Goal: Task Accomplishment & Management: Complete application form

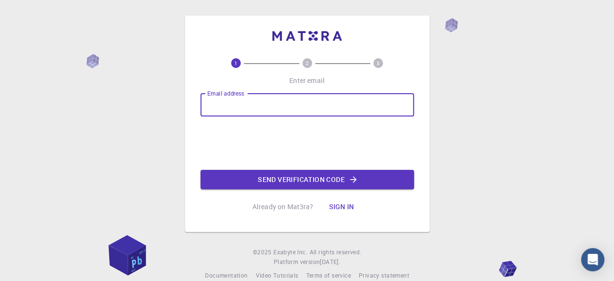
drag, startPoint x: 0, startPoint y: 0, endPoint x: 245, endPoint y: 103, distance: 265.5
click at [245, 103] on input "Email address" at bounding box center [306, 104] width 213 height 23
type input "[EMAIL_ADDRESS][DOMAIN_NAME]"
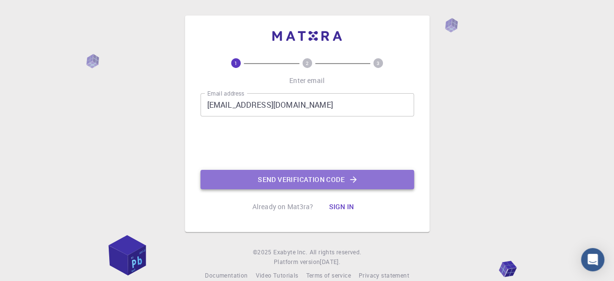
click at [277, 181] on button "Send verification code" at bounding box center [306, 179] width 213 height 19
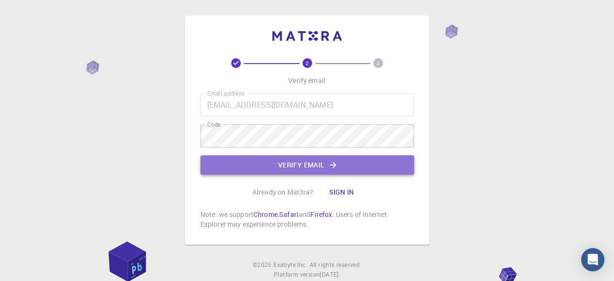
click at [272, 164] on button "Verify email" at bounding box center [306, 164] width 213 height 19
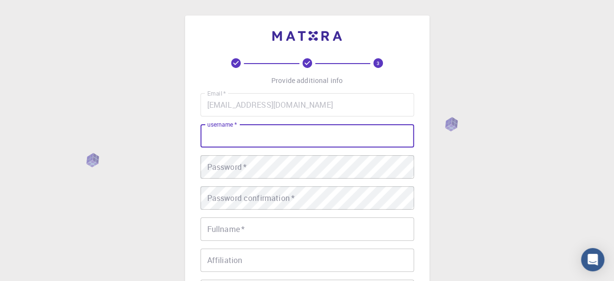
click at [241, 135] on input "username   *" at bounding box center [306, 135] width 213 height 23
type input "jitenderapd"
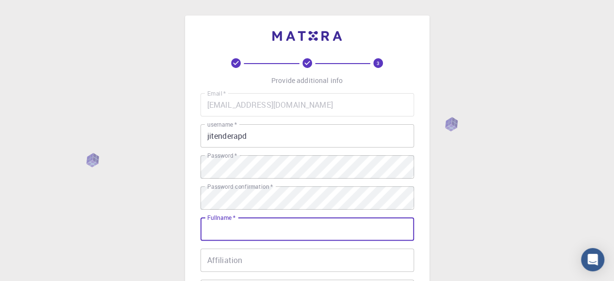
click at [223, 233] on input "Fullname   *" at bounding box center [306, 228] width 213 height 23
type input "[PERSON_NAME]"
click at [220, 262] on input "Affiliation" at bounding box center [306, 259] width 213 height 23
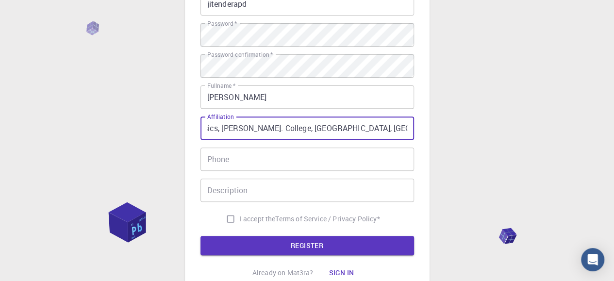
scroll to position [0, 104]
click at [362, 127] on input "Assistant Professor of Physics, [PERSON_NAME]. College, [GEOGRAPHIC_DATA], [GEO…" at bounding box center [306, 127] width 213 height 23
type input "Assistant Professor of Physics, [PERSON_NAME]. College, [GEOGRAPHIC_DATA], [GEO…"
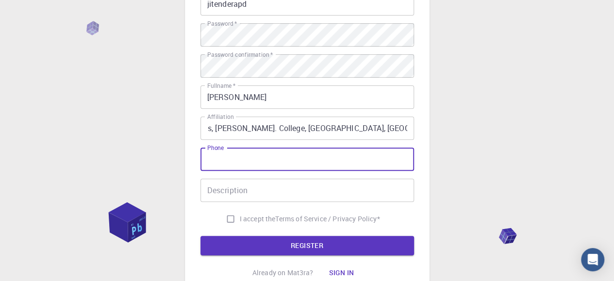
scroll to position [0, 0]
click at [213, 161] on input "Phone" at bounding box center [306, 158] width 213 height 23
drag, startPoint x: 213, startPoint y: 161, endPoint x: 222, endPoint y: 196, distance: 36.5
click at [222, 196] on div "Email   * [EMAIL_ADDRESS][DOMAIN_NAME] Email   * username   * jitenderapd usern…" at bounding box center [306, 94] width 213 height 267
type input "9418893622"
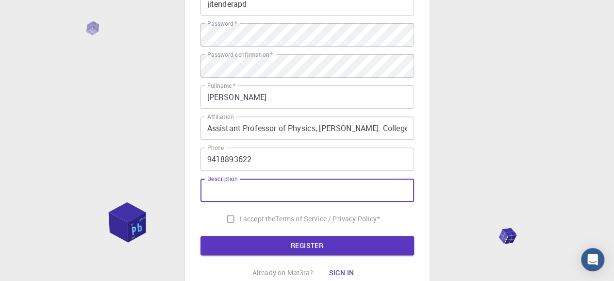
click at [222, 196] on input "Description" at bounding box center [306, 190] width 213 height 23
click at [224, 196] on input "Description" at bounding box center [306, 190] width 213 height 23
type input "For research purpose only."
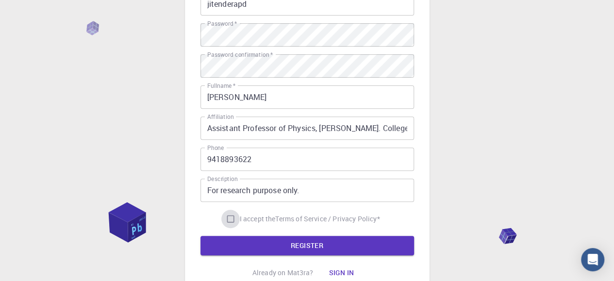
click at [228, 220] on input "I accept the Terms of Service / Privacy Policy *" at bounding box center [230, 219] width 18 height 18
checkbox input "true"
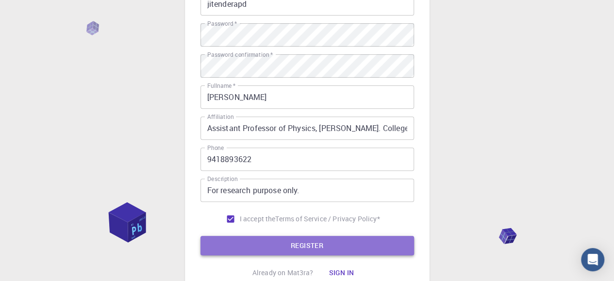
click at [233, 239] on button "REGISTER" at bounding box center [306, 245] width 213 height 19
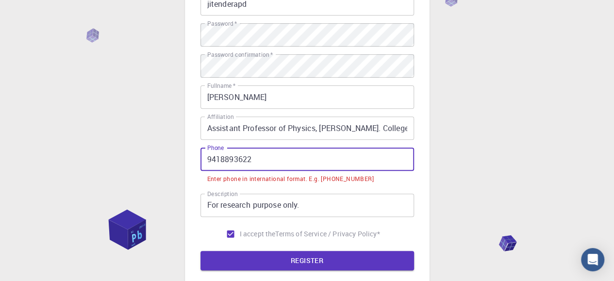
click at [208, 159] on input "9418893622" at bounding box center [306, 158] width 213 height 23
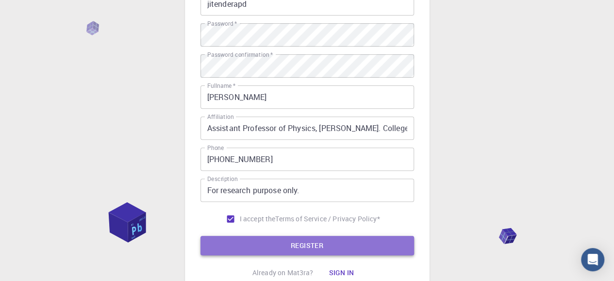
click at [244, 245] on button "REGISTER" at bounding box center [306, 245] width 213 height 19
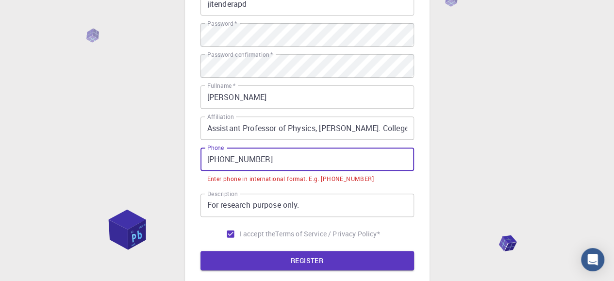
click at [224, 156] on input "[PHONE_NUMBER]" at bounding box center [306, 158] width 213 height 23
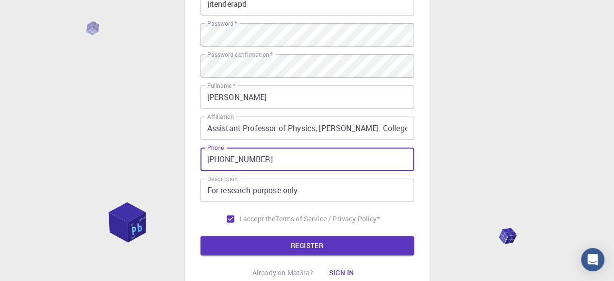
type input "[PHONE_NUMBER]"
click at [200, 236] on button "REGISTER" at bounding box center [306, 245] width 213 height 19
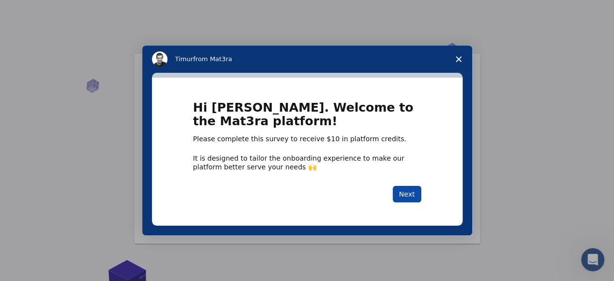
click at [406, 197] on button "Next" at bounding box center [406, 194] width 29 height 16
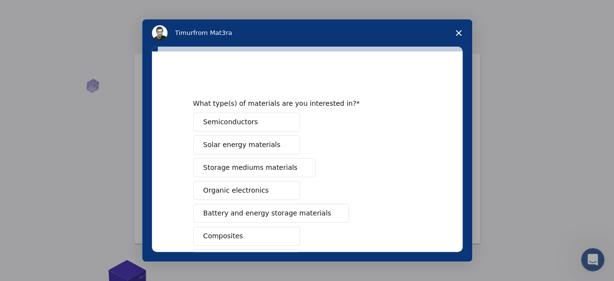
click at [264, 126] on button "Semiconductors" at bounding box center [246, 122] width 107 height 19
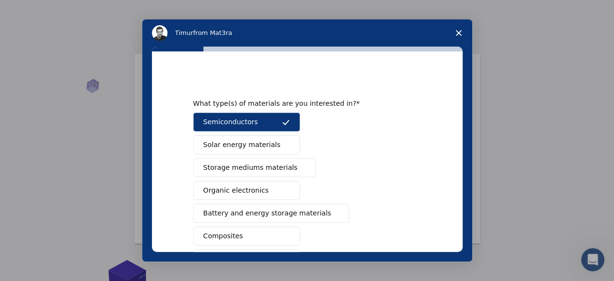
click at [253, 141] on span "Solar energy materials" at bounding box center [241, 145] width 77 height 10
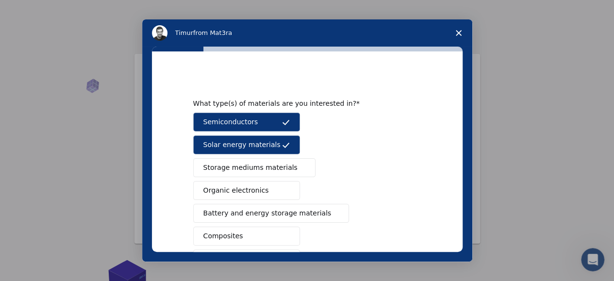
click at [250, 212] on span "Battery and energy storage materials" at bounding box center [267, 213] width 128 height 10
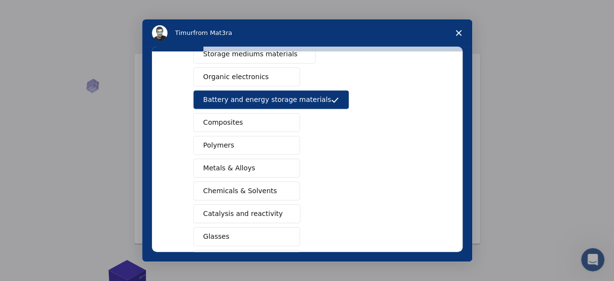
scroll to position [114, 0]
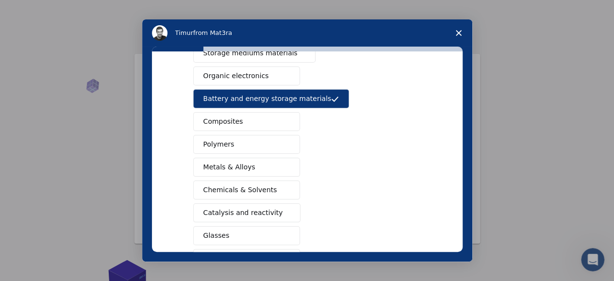
click at [252, 233] on button "Glasses" at bounding box center [246, 235] width 107 height 19
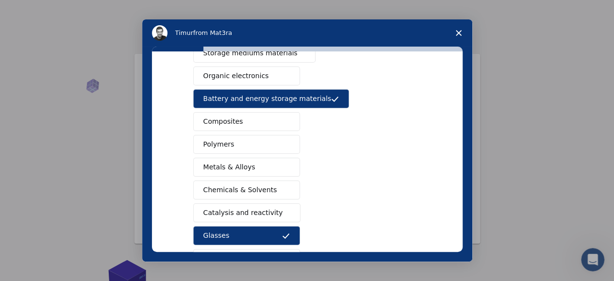
click at [245, 166] on span "Metals & Alloys" at bounding box center [229, 167] width 52 height 10
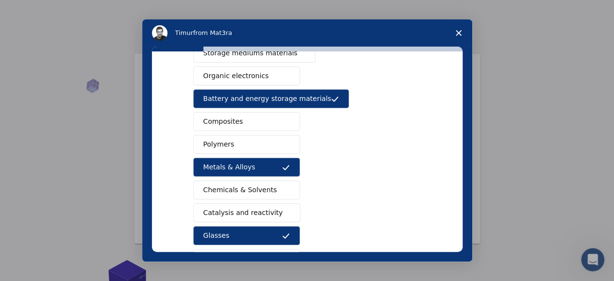
scroll to position [183, 0]
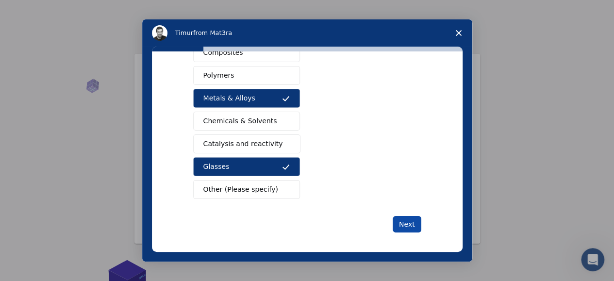
click at [407, 220] on button "Next" at bounding box center [406, 224] width 29 height 16
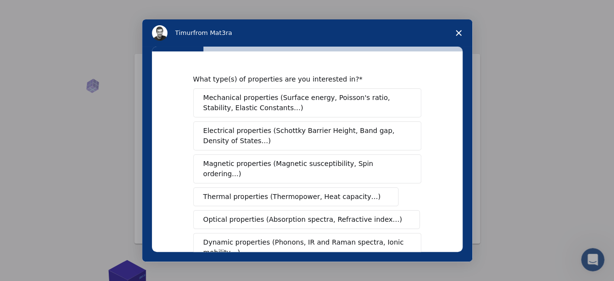
click at [251, 109] on span "Mechanical properties (Surface energy, Poisson's ratio, Stability, Elastic Cons…" at bounding box center [304, 103] width 202 height 20
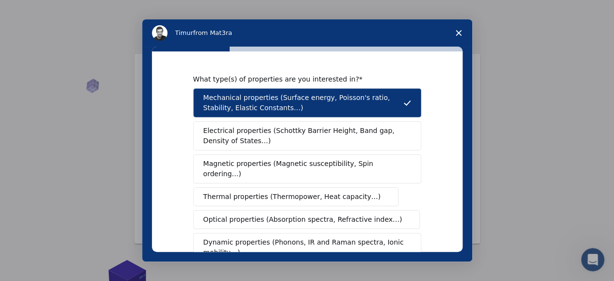
click at [231, 136] on span "Electrical properties (Schottky Barrier Height, Band gap, Density of States…)" at bounding box center [304, 136] width 202 height 20
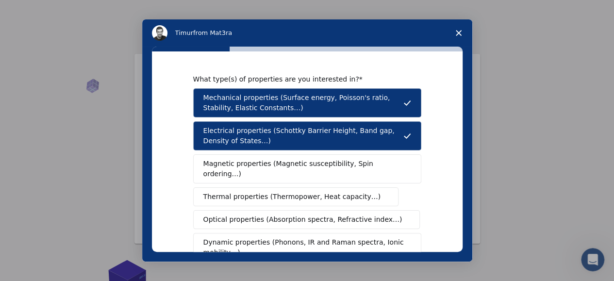
click at [227, 161] on span "Magnetic properties (Magnetic susceptibility, Spin ordering…)" at bounding box center [303, 169] width 200 height 20
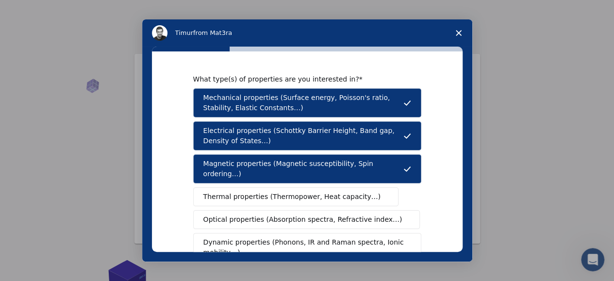
click at [224, 192] on span "Thermal properties (Thermopower, Heat capacity…)" at bounding box center [292, 197] width 178 height 10
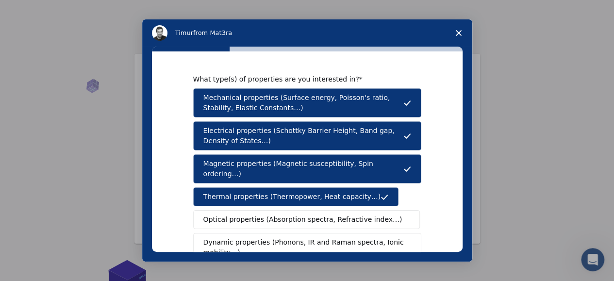
click at [223, 214] on span "Optical properties (Absorption spectra, Refractive index…)" at bounding box center [302, 219] width 199 height 10
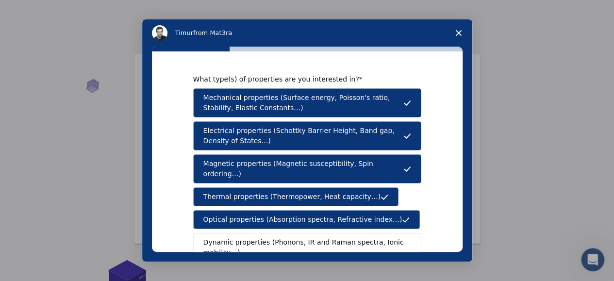
click at [230, 237] on span "Dynamic properties (Phonons, IR and Raman spectra, Ionic mobility…)" at bounding box center [303, 247] width 201 height 20
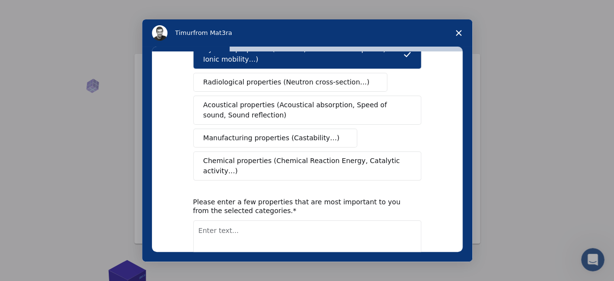
scroll to position [215, 0]
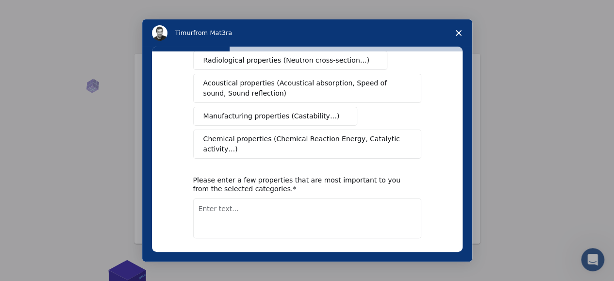
click at [226, 198] on textarea "Enter text..." at bounding box center [307, 218] width 228 height 40
drag, startPoint x: 213, startPoint y: 186, endPoint x: 229, endPoint y: 180, distance: 17.8
drag, startPoint x: 229, startPoint y: 180, endPoint x: 212, endPoint y: 185, distance: 18.9
click at [295, 198] on textarea "Structural, Optical, Mechanical" at bounding box center [307, 218] width 228 height 40
type textarea "Structural, Optical, Mechanical etc"
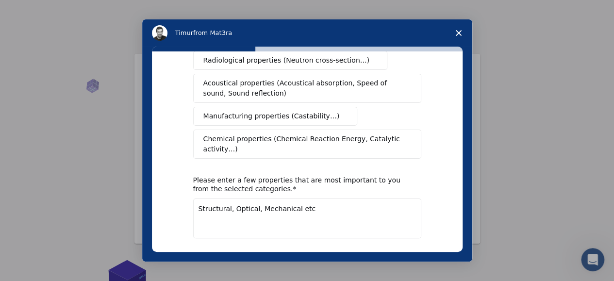
click at [403, 255] on button "Next" at bounding box center [406, 263] width 29 height 16
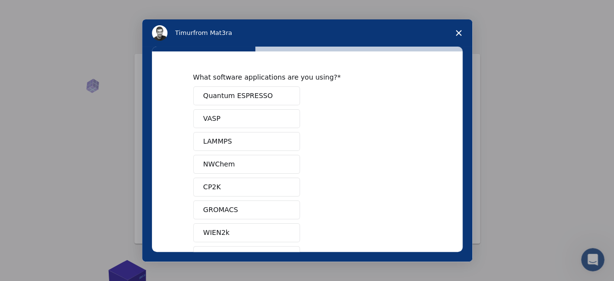
scroll to position [0, 0]
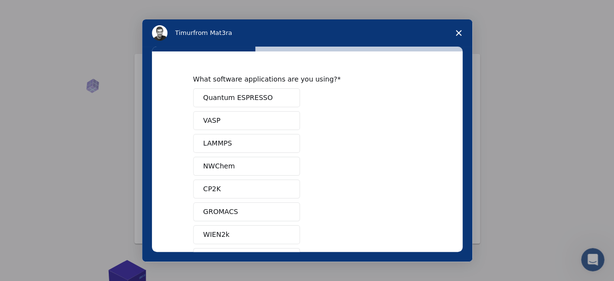
click at [263, 99] on button "Quantum ESPRESSO" at bounding box center [246, 97] width 107 height 19
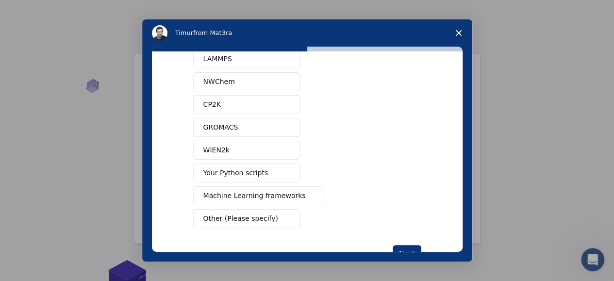
scroll to position [94, 0]
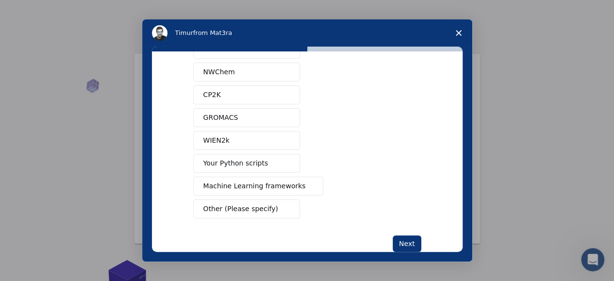
click at [270, 204] on button "Other (Please specify)" at bounding box center [246, 208] width 107 height 19
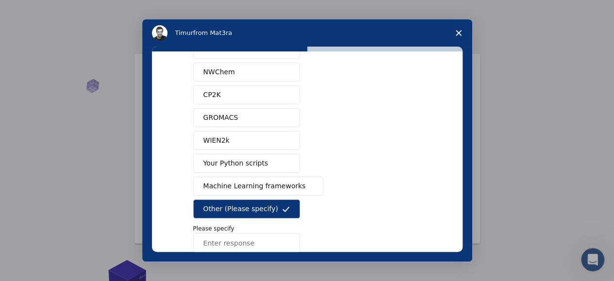
click at [209, 239] on input "Enter response" at bounding box center [246, 242] width 107 height 19
type input "BURAI"
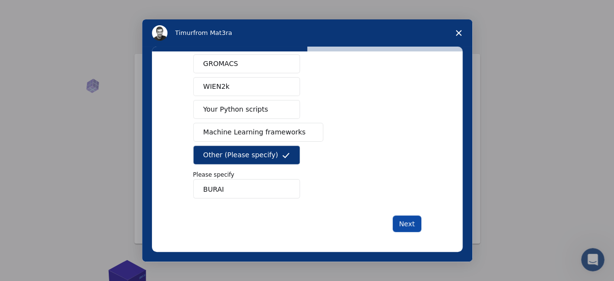
click at [416, 217] on button "Next" at bounding box center [406, 223] width 29 height 16
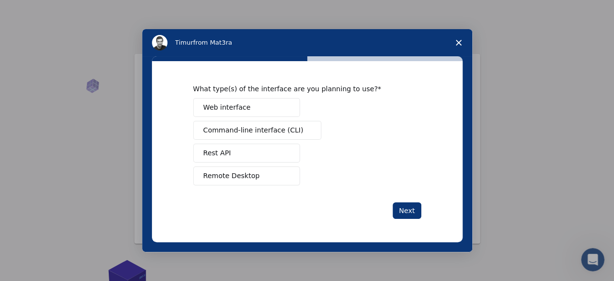
click at [256, 105] on button "Web interface" at bounding box center [246, 107] width 107 height 19
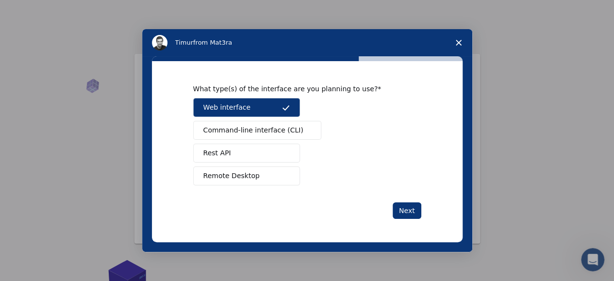
click at [256, 105] on button "Web interface" at bounding box center [246, 107] width 107 height 19
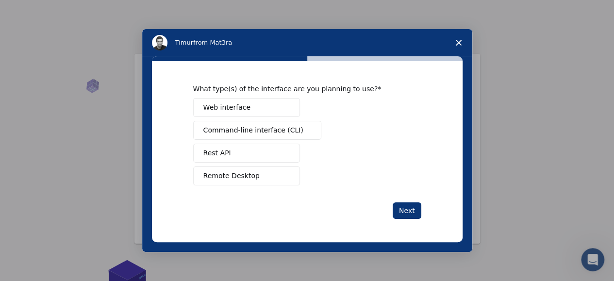
click at [252, 108] on button "Web interface" at bounding box center [246, 107] width 107 height 19
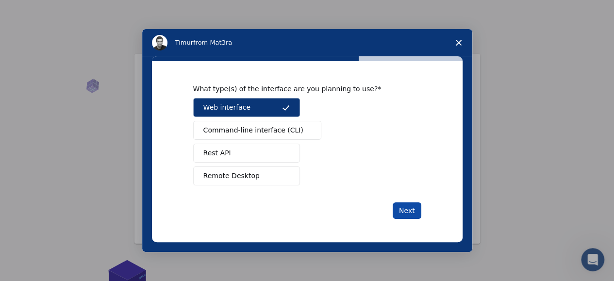
click at [416, 212] on button "Next" at bounding box center [406, 210] width 29 height 16
click at [246, 151] on button "Rest API" at bounding box center [246, 153] width 107 height 19
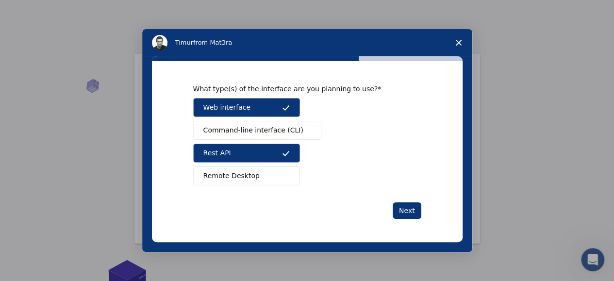
click at [243, 173] on span "Remote Desktop" at bounding box center [231, 176] width 56 height 10
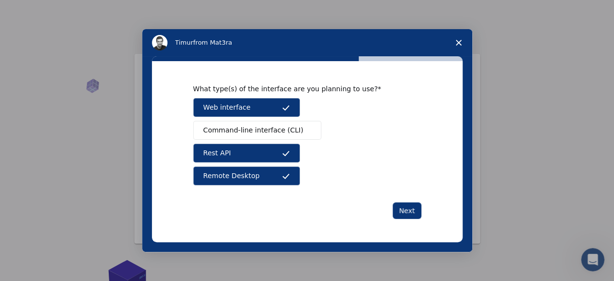
click at [243, 173] on span "Remote Desktop" at bounding box center [231, 176] width 56 height 10
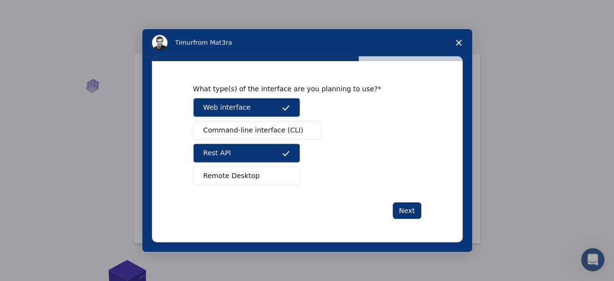
click at [256, 155] on button "Rest API" at bounding box center [246, 153] width 107 height 19
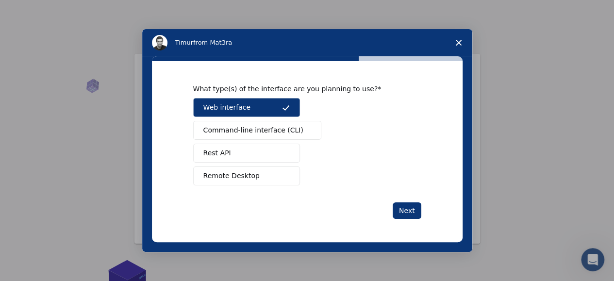
click at [252, 173] on span "Remote Desktop" at bounding box center [231, 176] width 56 height 10
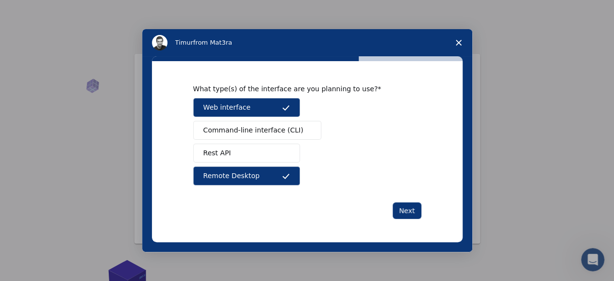
click at [261, 154] on button "Rest API" at bounding box center [246, 153] width 107 height 19
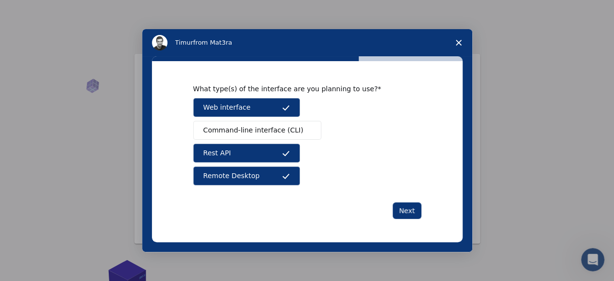
click at [266, 156] on button "Rest API" at bounding box center [246, 153] width 107 height 19
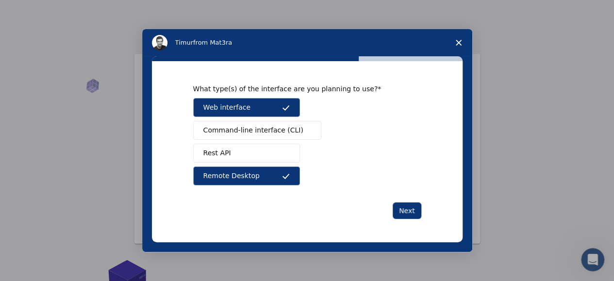
click at [272, 168] on button "Remote Desktop" at bounding box center [246, 175] width 107 height 19
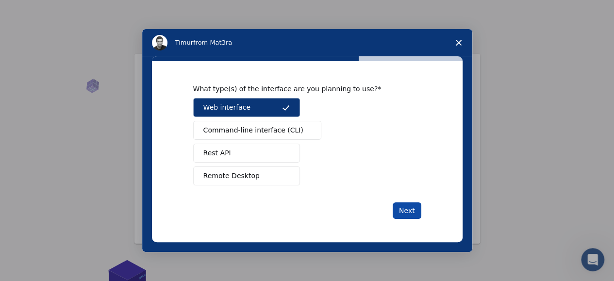
click at [411, 208] on button "Next" at bounding box center [406, 210] width 29 height 16
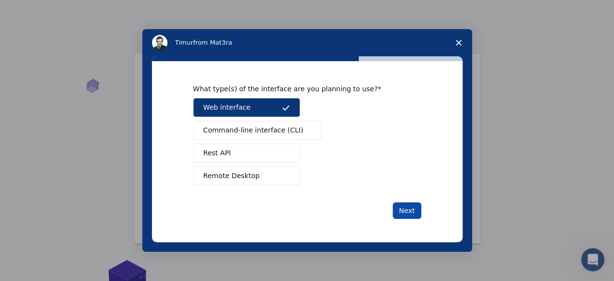
click at [411, 208] on button "Next" at bounding box center [406, 210] width 29 height 16
click at [241, 155] on button "Rest API" at bounding box center [246, 153] width 107 height 19
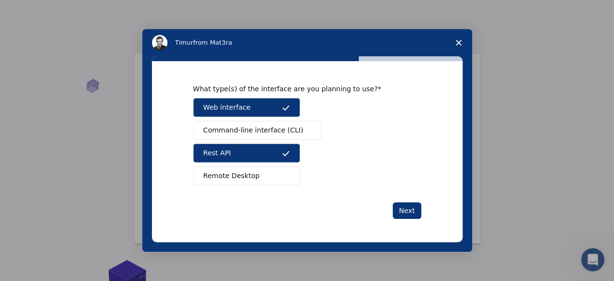
click at [241, 171] on span "Remote Desktop" at bounding box center [231, 176] width 56 height 10
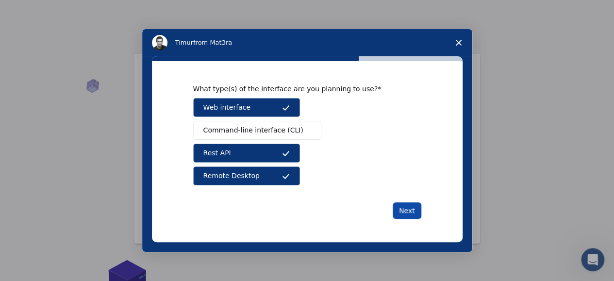
click at [401, 212] on button "Next" at bounding box center [406, 210] width 29 height 16
click at [288, 148] on button "Rest API" at bounding box center [246, 153] width 107 height 19
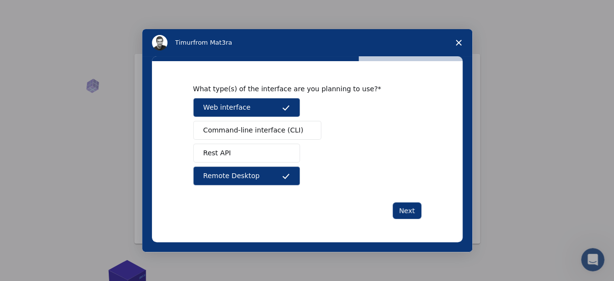
click at [273, 177] on button "Remote Desktop" at bounding box center [246, 175] width 107 height 19
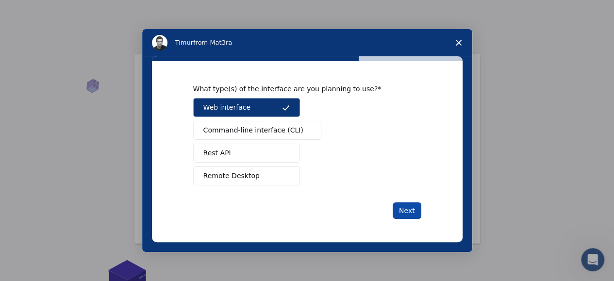
click at [405, 206] on button "Next" at bounding box center [406, 210] width 29 height 16
click at [321, 169] on div "Web interface Command-line interface (CLI) Rest API Remote Desktop" at bounding box center [307, 141] width 228 height 87
click at [406, 217] on button "Next" at bounding box center [406, 210] width 29 height 16
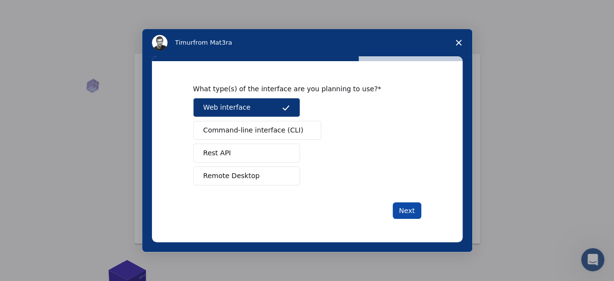
click at [406, 217] on button "Next" at bounding box center [406, 210] width 29 height 16
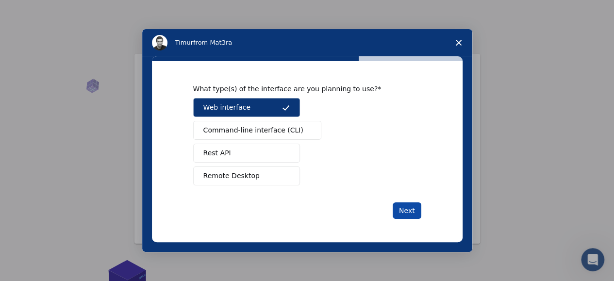
click at [406, 217] on button "Next" at bounding box center [406, 210] width 29 height 16
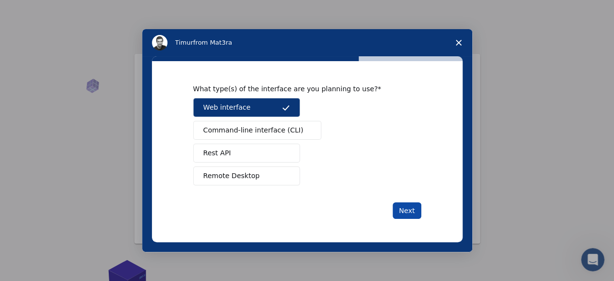
click at [406, 217] on button "Next" at bounding box center [406, 210] width 29 height 16
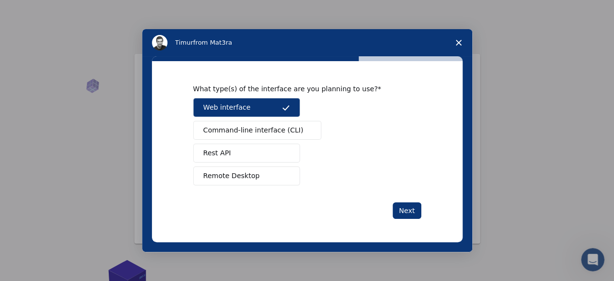
click at [248, 134] on span "Command-line interface (CLI)" at bounding box center [253, 130] width 100 height 10
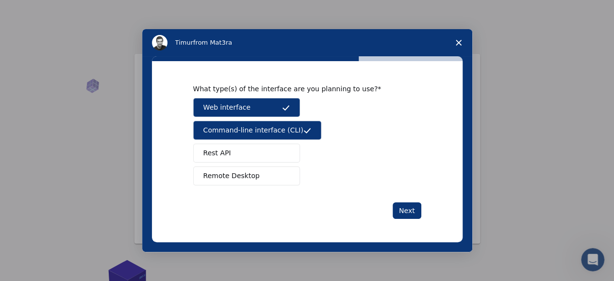
click at [233, 150] on button "Rest API" at bounding box center [246, 153] width 107 height 19
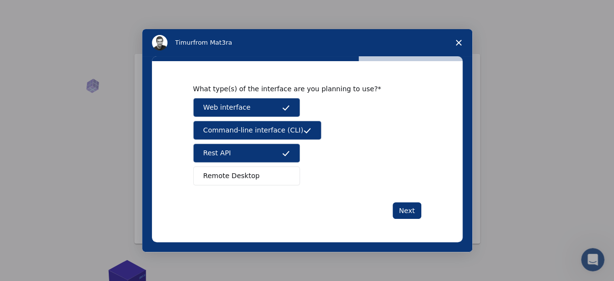
click at [233, 168] on button "Remote Desktop" at bounding box center [246, 175] width 107 height 19
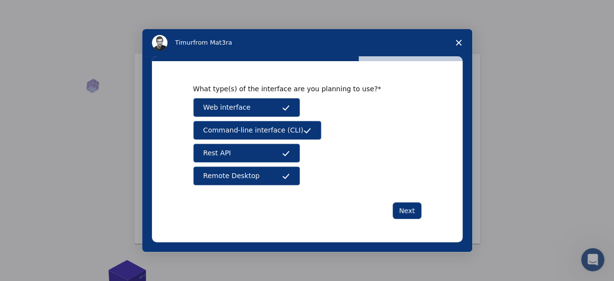
click at [273, 168] on button "Remote Desktop" at bounding box center [246, 175] width 107 height 19
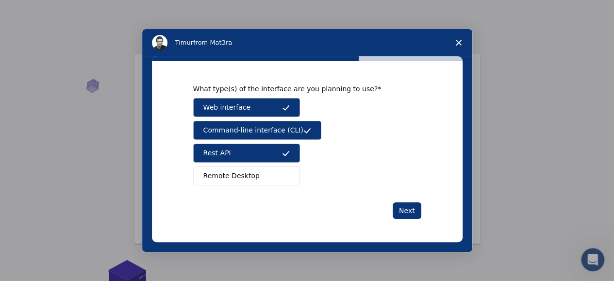
click at [274, 146] on button "Rest API" at bounding box center [246, 153] width 107 height 19
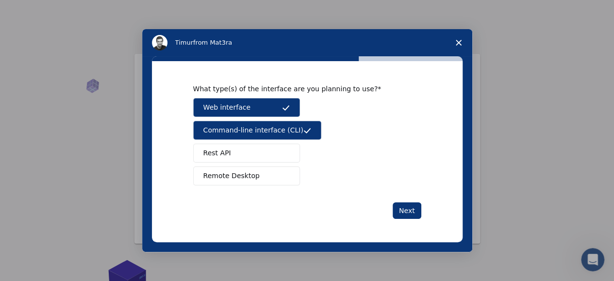
click at [279, 133] on span "Command-line interface (CLI)" at bounding box center [253, 130] width 100 height 10
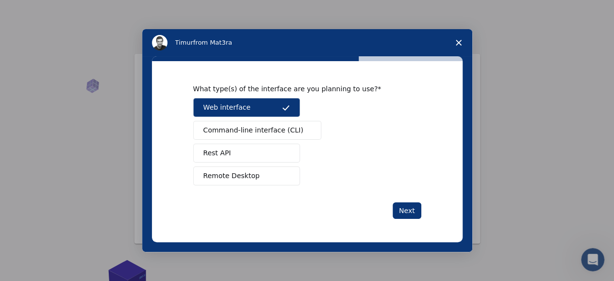
click at [288, 104] on icon "Intercom messenger" at bounding box center [286, 108] width 8 height 8
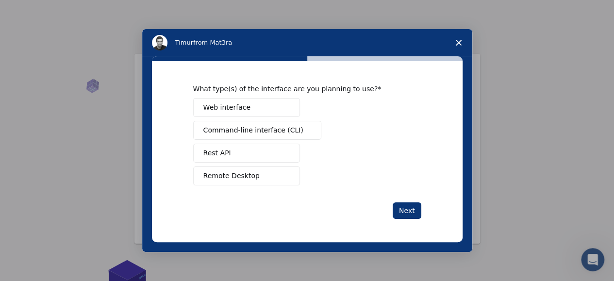
click at [278, 110] on button "Web interface" at bounding box center [246, 107] width 107 height 19
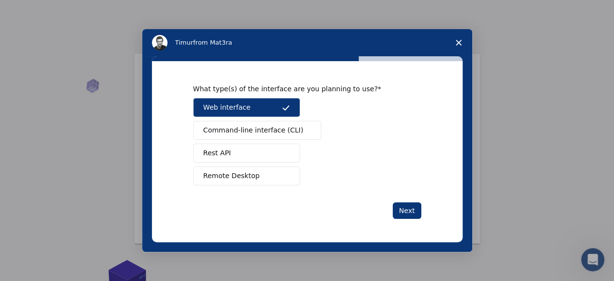
click at [276, 126] on span "Command-line interface (CLI)" at bounding box center [253, 130] width 100 height 10
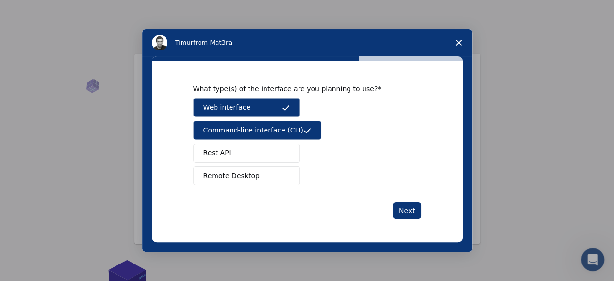
click at [276, 126] on span "Command-line interface (CLI)" at bounding box center [253, 130] width 100 height 10
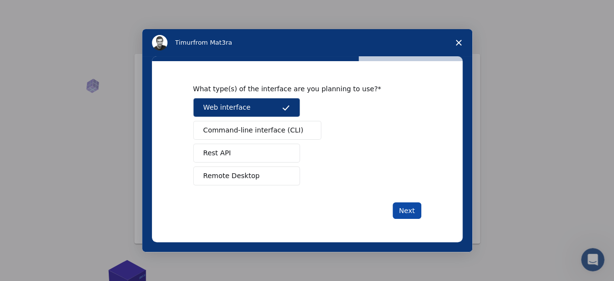
click at [408, 209] on button "Next" at bounding box center [406, 210] width 29 height 16
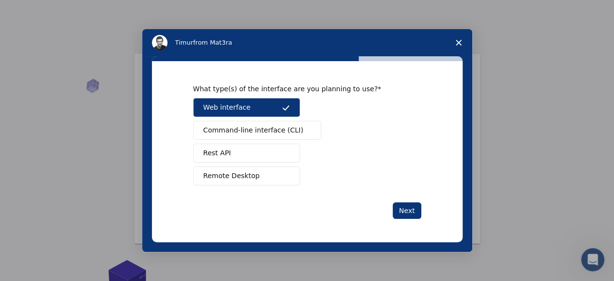
drag, startPoint x: 612, startPoint y: 160, endPoint x: 619, endPoint y: 164, distance: 8.3
click html "[PERSON_NAME] from Mat3ra What type(s) of the interface are you planning to use…"
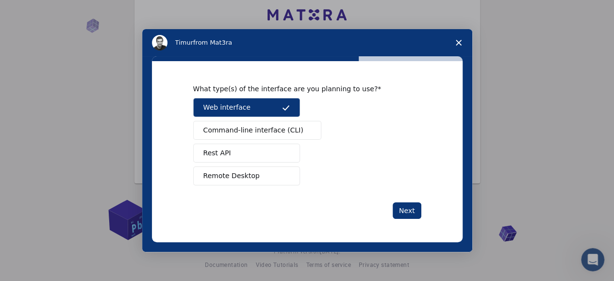
scroll to position [65, 0]
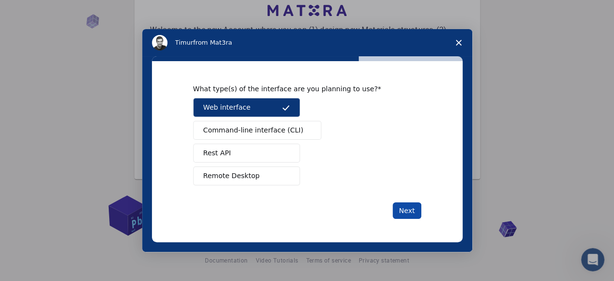
click at [408, 213] on button "Next" at bounding box center [406, 210] width 29 height 16
click at [270, 131] on span "Command-line interface (CLI)" at bounding box center [253, 130] width 100 height 10
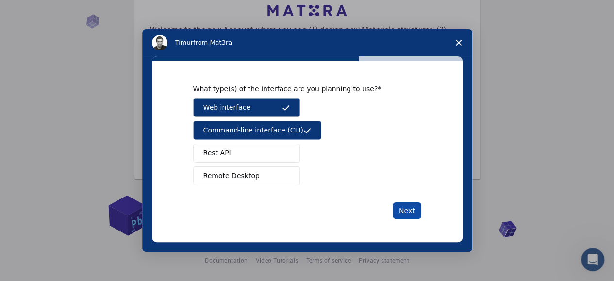
click at [413, 211] on button "Next" at bounding box center [406, 210] width 29 height 16
click at [288, 152] on span "Intercom messenger" at bounding box center [286, 153] width 8 height 8
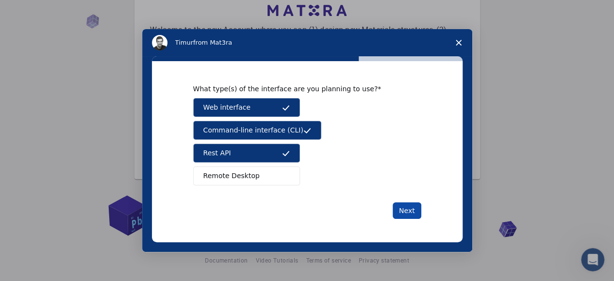
click at [409, 211] on button "Next" at bounding box center [406, 210] width 29 height 16
click at [288, 175] on span "Intercom messenger" at bounding box center [286, 176] width 8 height 8
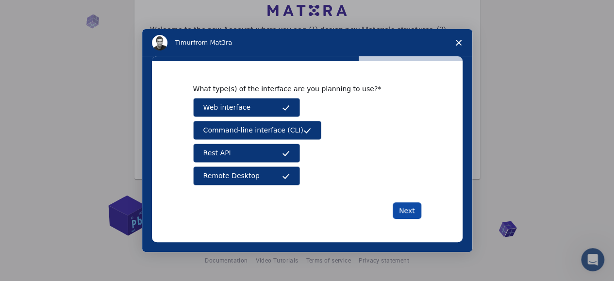
click at [409, 211] on button "Next" at bounding box center [406, 210] width 29 height 16
click at [285, 179] on icon "Intercom messenger" at bounding box center [286, 176] width 8 height 8
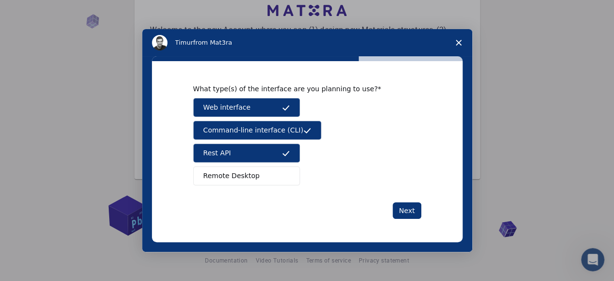
click at [278, 151] on button "Rest API" at bounding box center [246, 153] width 107 height 19
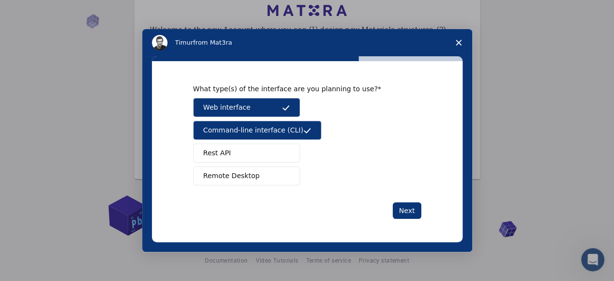
click at [277, 133] on span "Command-line interface (CLI)" at bounding box center [253, 130] width 100 height 10
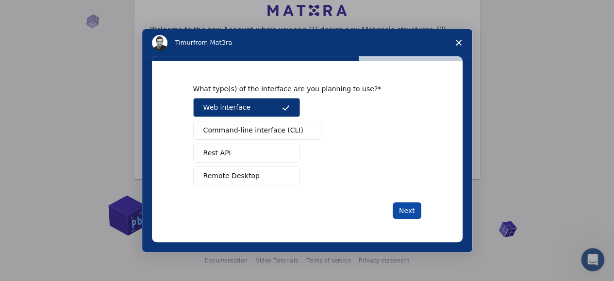
click at [420, 210] on button "Next" at bounding box center [406, 210] width 29 height 16
click at [283, 113] on button "Web interface" at bounding box center [246, 107] width 107 height 19
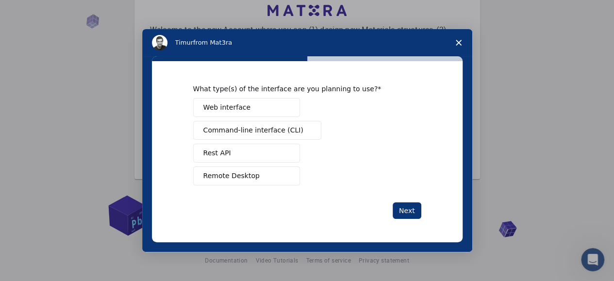
click at [332, 115] on div "Web interface Command-line interface (CLI) Rest API Remote Desktop" at bounding box center [307, 141] width 228 height 87
drag, startPoint x: 332, startPoint y: 115, endPoint x: 264, endPoint y: 109, distance: 67.8
click at [264, 109] on div "Web interface Command-line interface (CLI) Rest API Remote Desktop" at bounding box center [307, 141] width 228 height 87
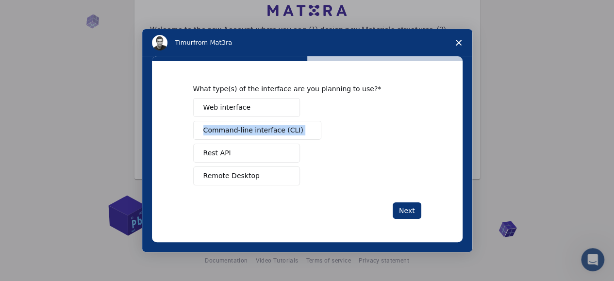
click at [264, 109] on button "Web interface" at bounding box center [246, 107] width 107 height 19
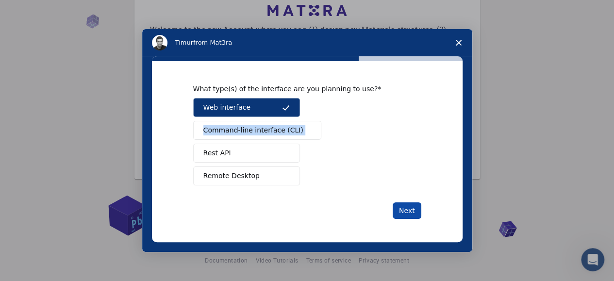
click at [403, 212] on button "Next" at bounding box center [406, 210] width 29 height 16
click at [392, 202] on button "Next" at bounding box center [406, 210] width 29 height 16
click at [403, 212] on button "Next" at bounding box center [406, 210] width 29 height 16
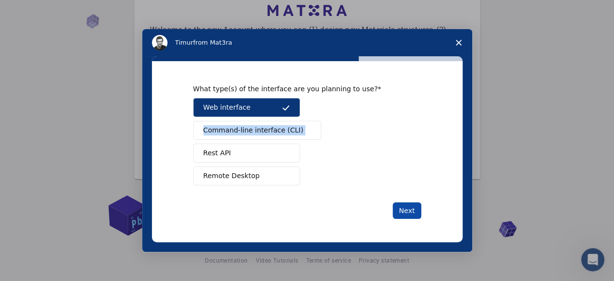
click at [403, 212] on button "Next" at bounding box center [406, 210] width 29 height 16
drag, startPoint x: 403, startPoint y: 212, endPoint x: 357, endPoint y: 117, distance: 105.0
click at [357, 117] on div "What type(s) of the interface are you planning to use? Web interface Command-li…" at bounding box center [307, 151] width 228 height 134
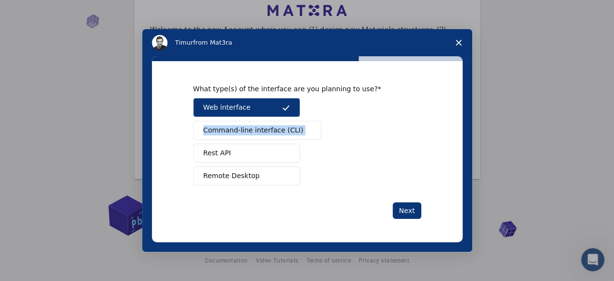
click at [357, 117] on div "Web interface Command-line interface (CLI) Rest API Remote Desktop" at bounding box center [307, 141] width 228 height 87
click at [400, 144] on div "Web interface Command-line interface (CLI) Rest API Remote Desktop" at bounding box center [307, 141] width 228 height 87
click at [285, 108] on icon "Intercom messenger" at bounding box center [286, 108] width 8 height 8
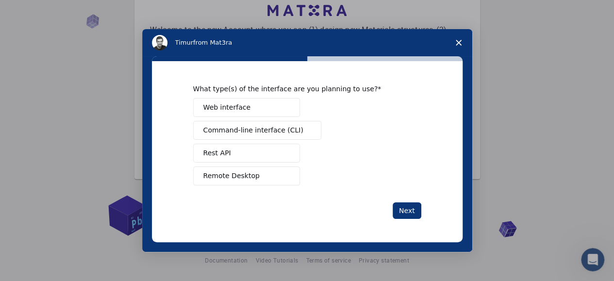
click at [285, 108] on span "Intercom messenger" at bounding box center [286, 108] width 8 height 8
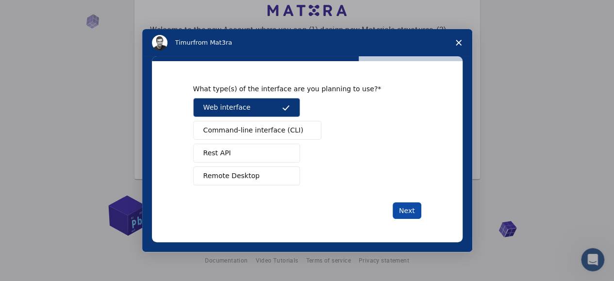
click at [403, 206] on button "Next" at bounding box center [406, 210] width 29 height 16
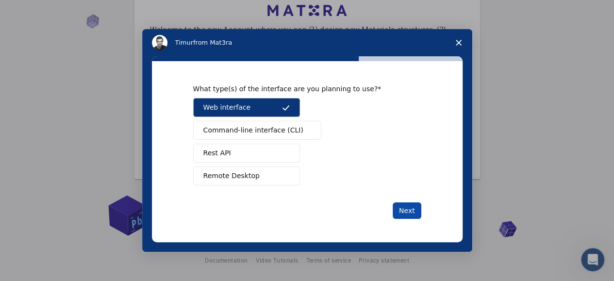
click at [403, 206] on button "Next" at bounding box center [406, 210] width 29 height 16
drag, startPoint x: 403, startPoint y: 206, endPoint x: 373, endPoint y: 175, distance: 43.6
click at [373, 175] on div "Web interface Command-line interface (CLI) Rest API Remote Desktop" at bounding box center [307, 141] width 228 height 87
click at [459, 46] on icon "Close survey" at bounding box center [459, 43] width 6 height 6
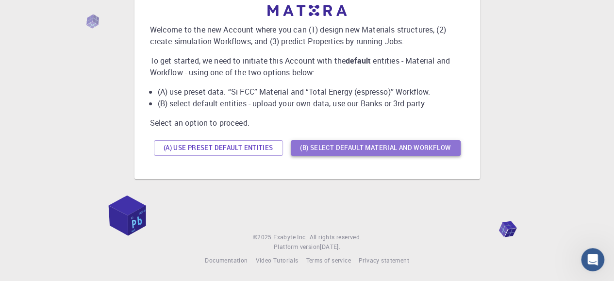
click at [344, 148] on button "(B) Select default material and workflow" at bounding box center [376, 148] width 170 height 16
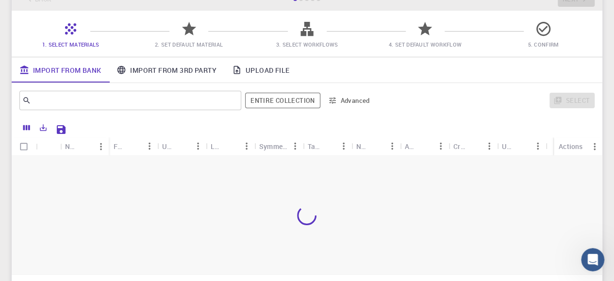
scroll to position [90, 0]
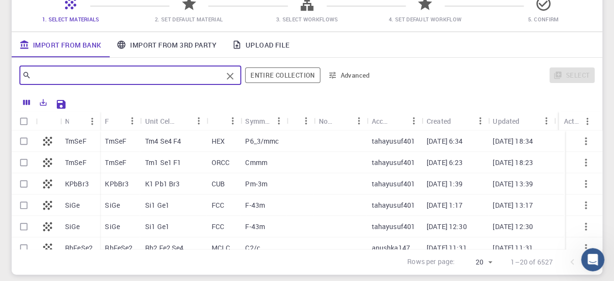
click at [127, 79] on input "text" at bounding box center [126, 75] width 191 height 14
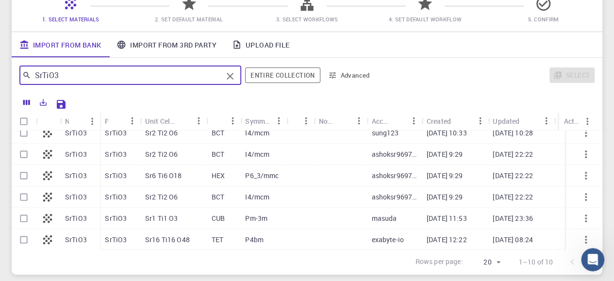
scroll to position [0, 0]
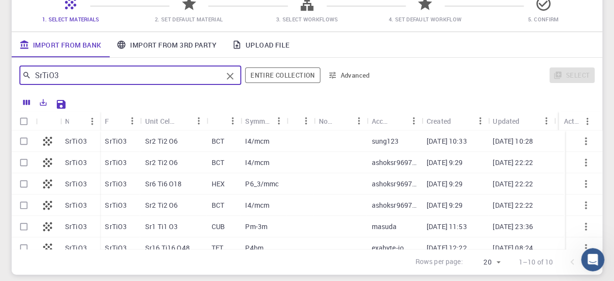
type input "SrTiO3"
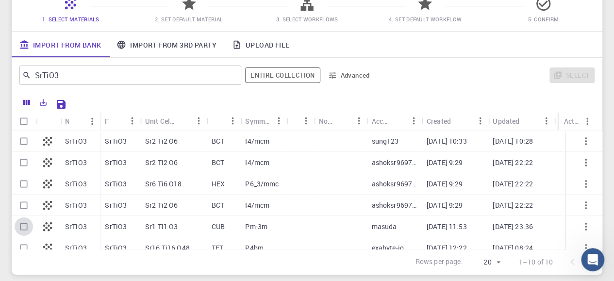
click at [22, 225] on input "Select row" at bounding box center [24, 226] width 18 height 18
checkbox input "true"
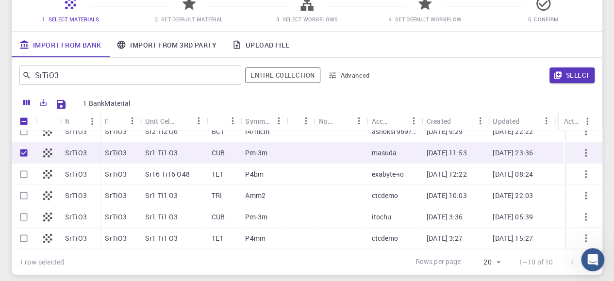
scroll to position [73, 0]
click at [571, 77] on button "Select" at bounding box center [571, 75] width 45 height 16
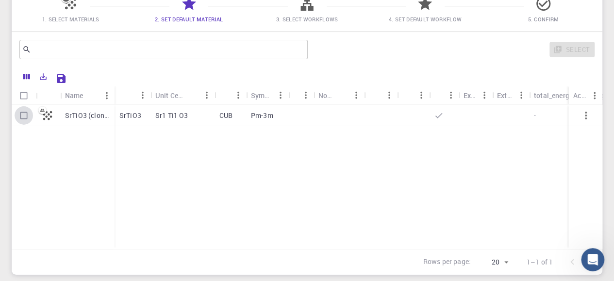
click at [24, 115] on input "Select row" at bounding box center [24, 115] width 18 height 18
checkbox input "true"
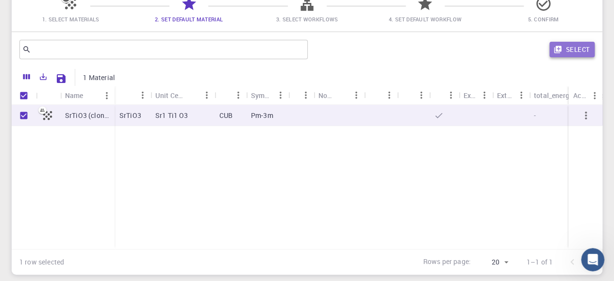
click at [565, 49] on button "Select" at bounding box center [571, 50] width 45 height 16
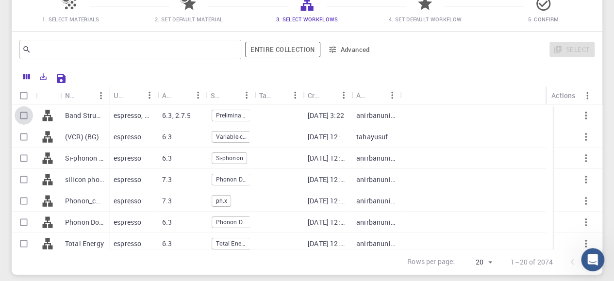
click at [23, 113] on input "Select row" at bounding box center [24, 115] width 18 height 18
checkbox input "true"
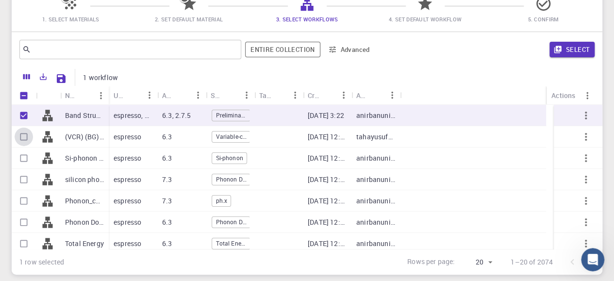
drag, startPoint x: 22, startPoint y: 139, endPoint x: 29, endPoint y: 135, distance: 7.7
click at [29, 135] on input "Select row" at bounding box center [24, 137] width 18 height 18
checkbox input "true"
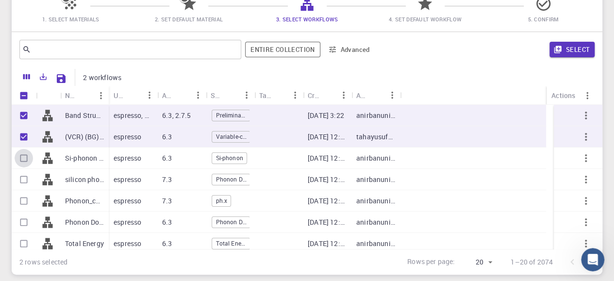
click at [24, 156] on input "Select row" at bounding box center [24, 158] width 18 height 18
checkbox input "true"
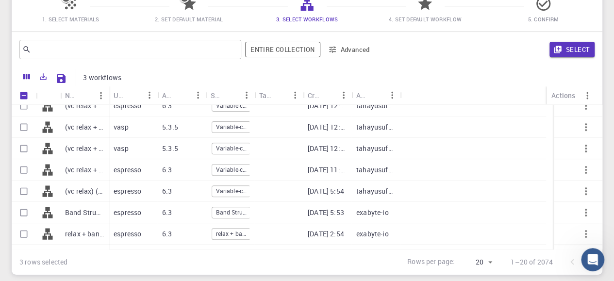
scroll to position [199, 0]
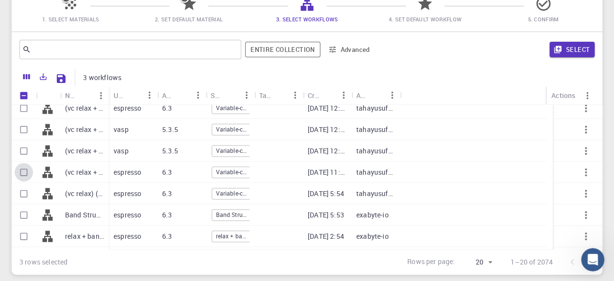
click at [18, 170] on input "Select row" at bounding box center [24, 172] width 18 height 18
checkbox input "true"
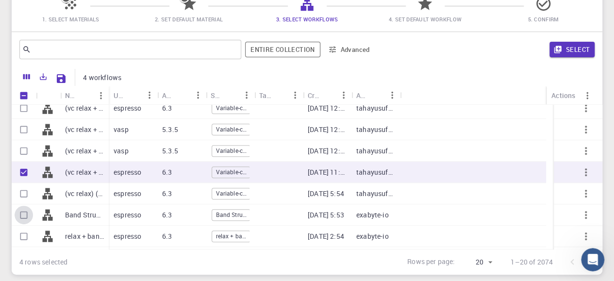
click at [24, 214] on input "Select row" at bounding box center [24, 215] width 18 height 18
checkbox input "true"
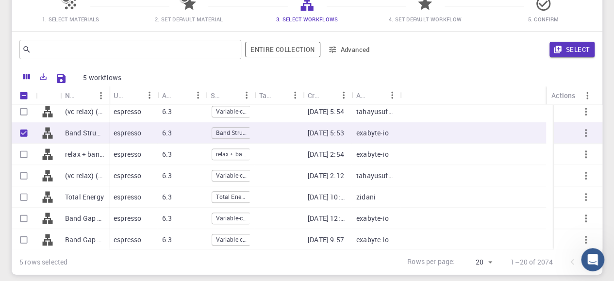
scroll to position [282, 0]
click at [26, 195] on input "Select row" at bounding box center [24, 196] width 18 height 18
checkbox input "true"
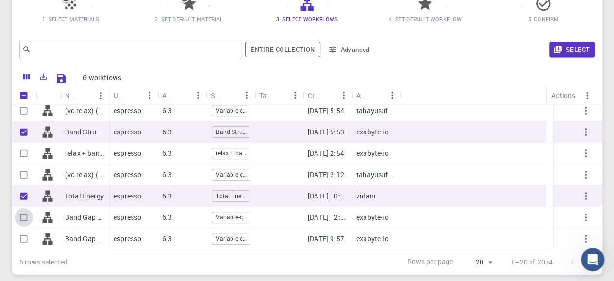
click at [22, 216] on input "Select row" at bounding box center [24, 217] width 18 height 18
checkbox input "true"
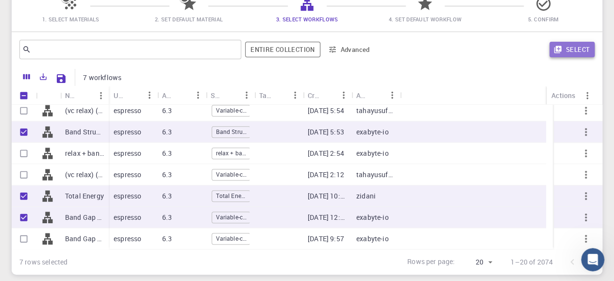
click at [573, 52] on button "Select" at bounding box center [571, 50] width 45 height 16
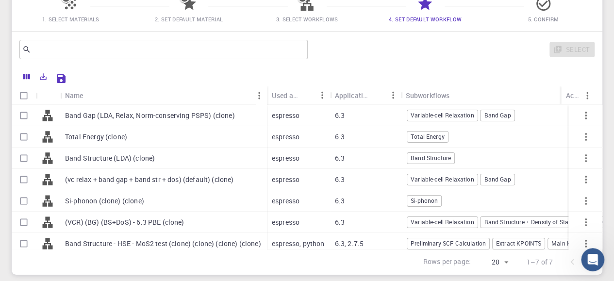
scroll to position [13, 0]
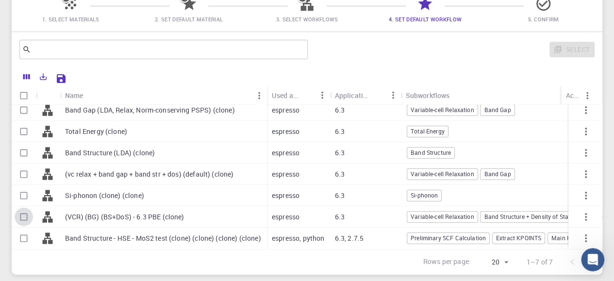
click at [25, 208] on input "Select row" at bounding box center [24, 217] width 18 height 18
checkbox input "true"
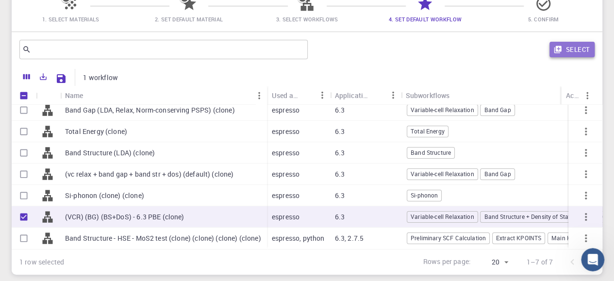
click at [573, 50] on button "Select" at bounding box center [571, 50] width 45 height 16
